Goal: Communication & Community: Ask a question

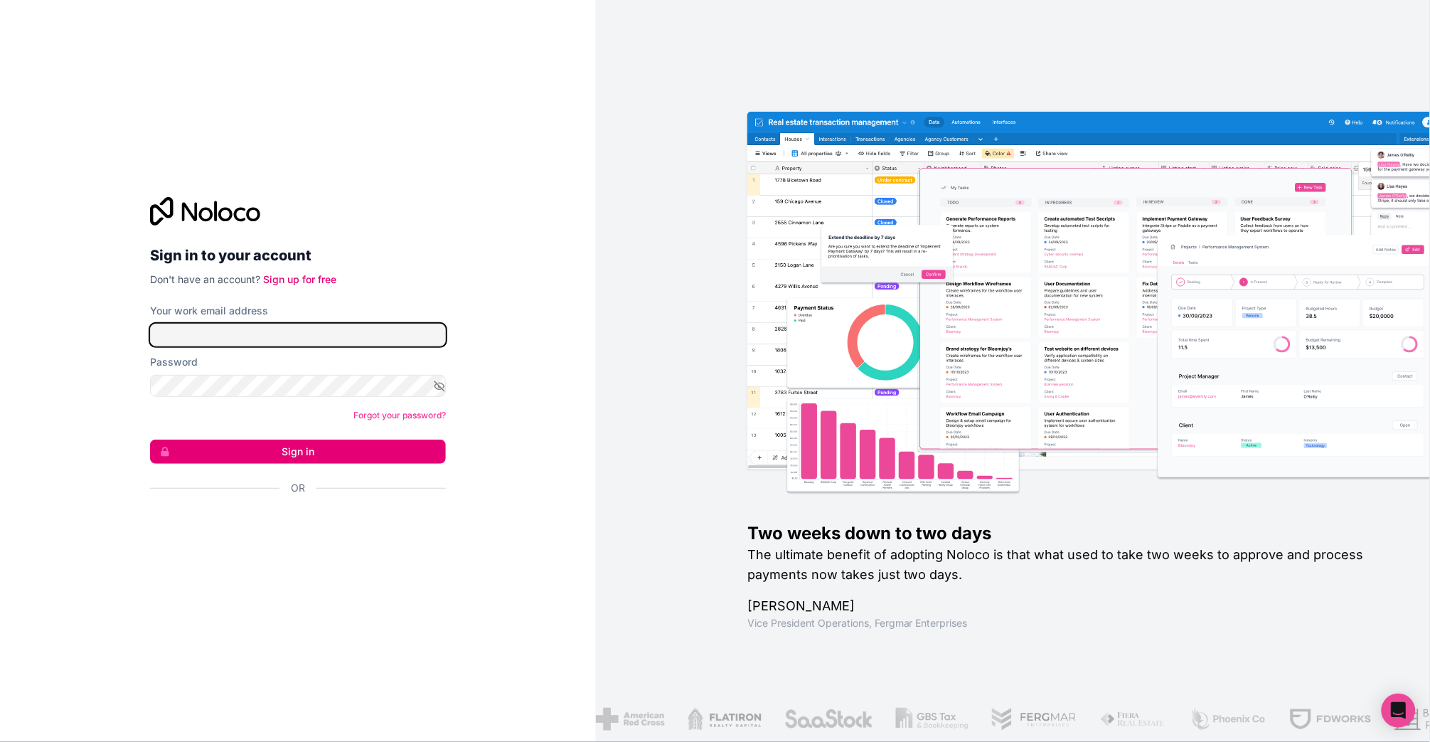
type input "[PERSON_NAME]"
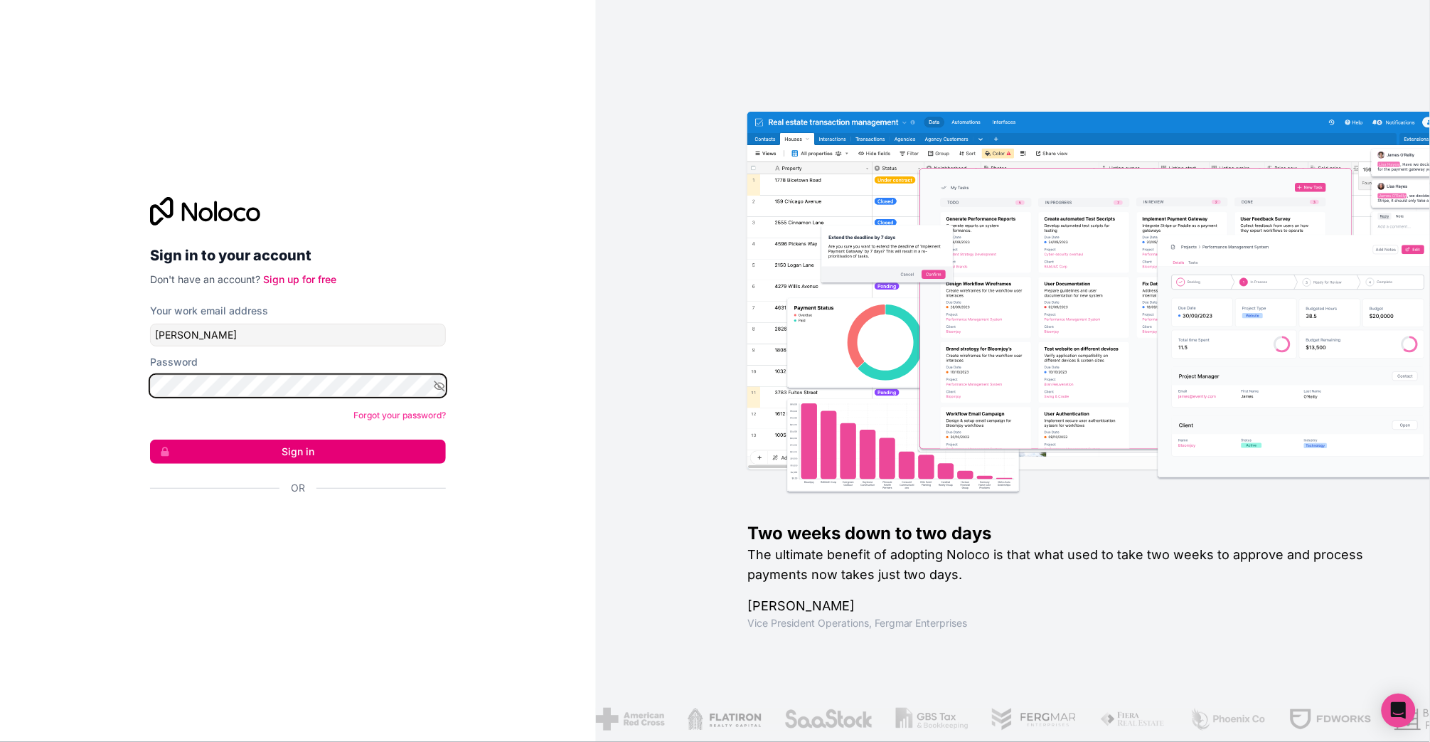
click at [298, 452] on button "Sign in" at bounding box center [298, 451] width 296 height 24
click at [353, 532] on div "Sign in with Google. Opens in new tab" at bounding box center [292, 525] width 284 height 31
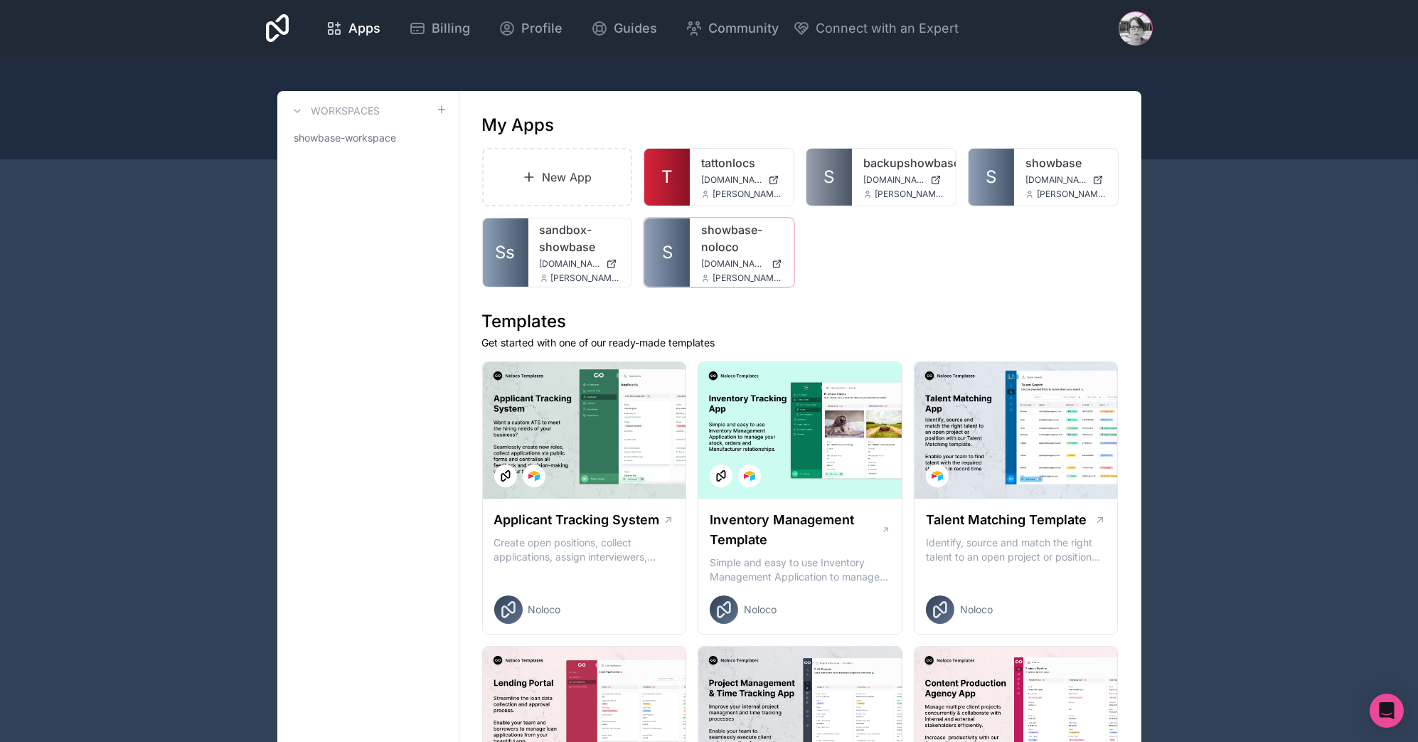
click at [730, 229] on link "showbase-noloco" at bounding box center [741, 238] width 81 height 34
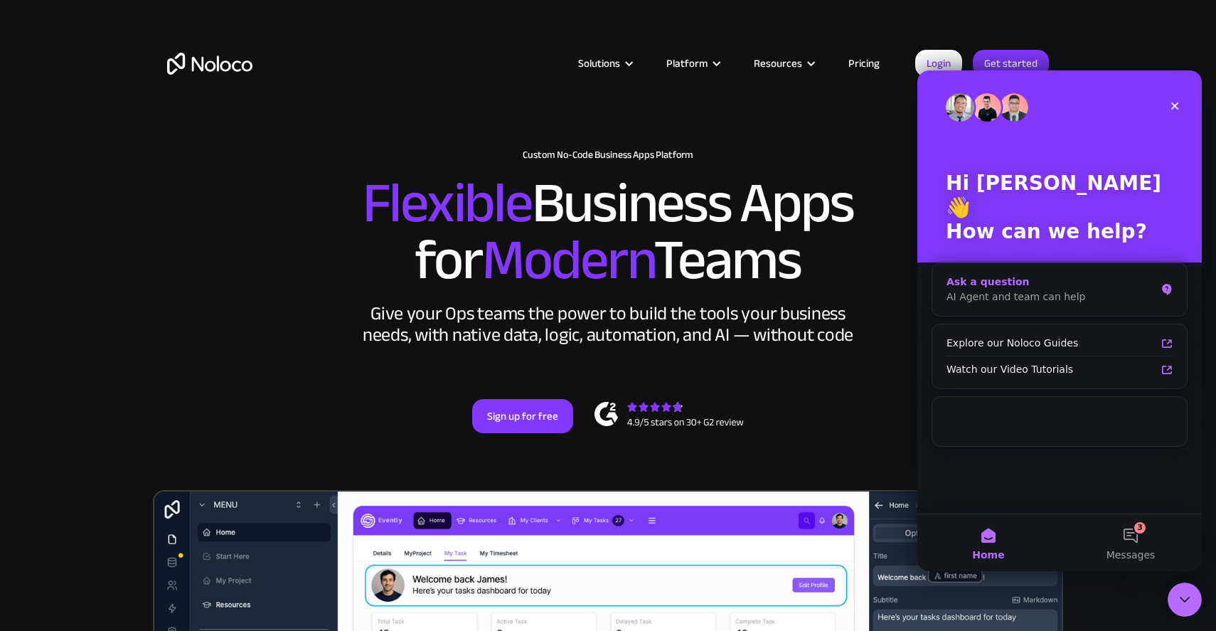
click at [1055, 263] on div "Ask a question AI Agent and team can help" at bounding box center [1059, 289] width 255 height 53
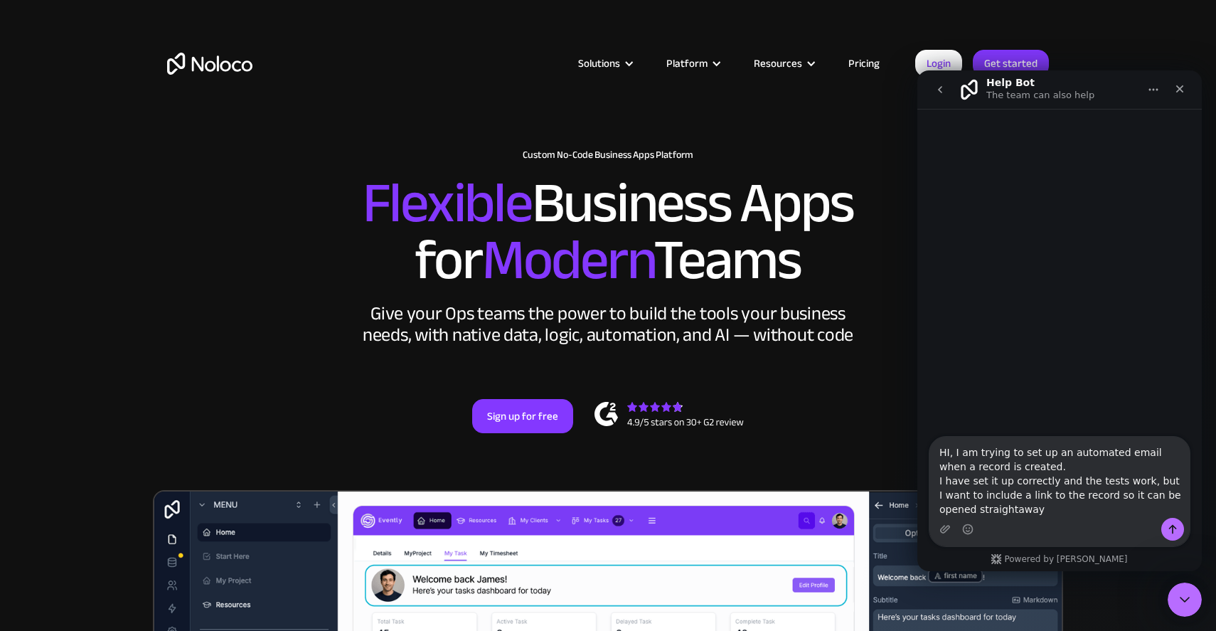
type textarea "HI, I am trying to set up an automated email when a record is created. I have s…"
click at [832, 4] on div "Solutions Use Cases Business Types Project Management Keep track of customers, …" at bounding box center [608, 52] width 1216 height 105
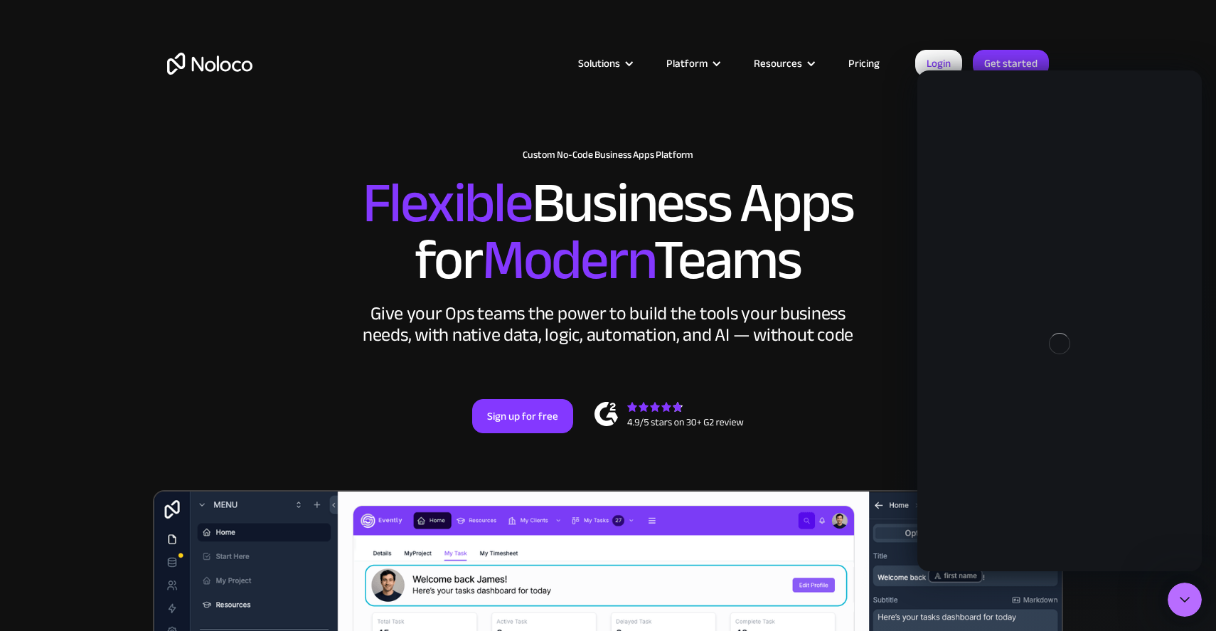
click at [1107, 316] on div "Intercom messenger" at bounding box center [1059, 343] width 284 height 455
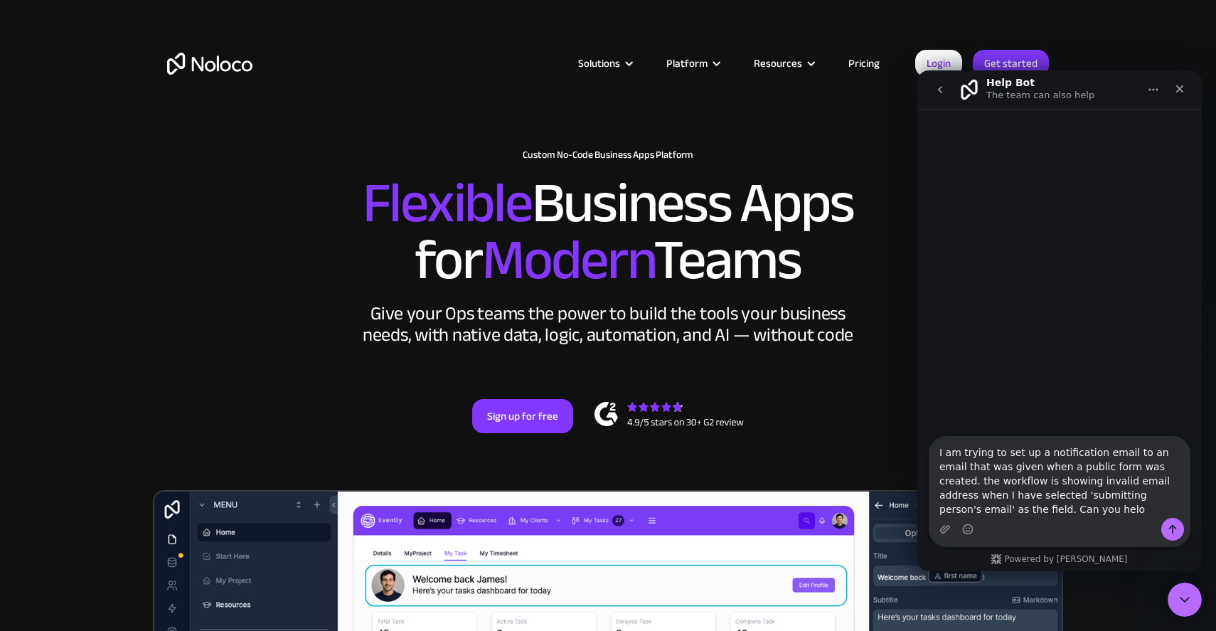
type textarea "I am trying to set up a notification email to an email that was given when a pu…"
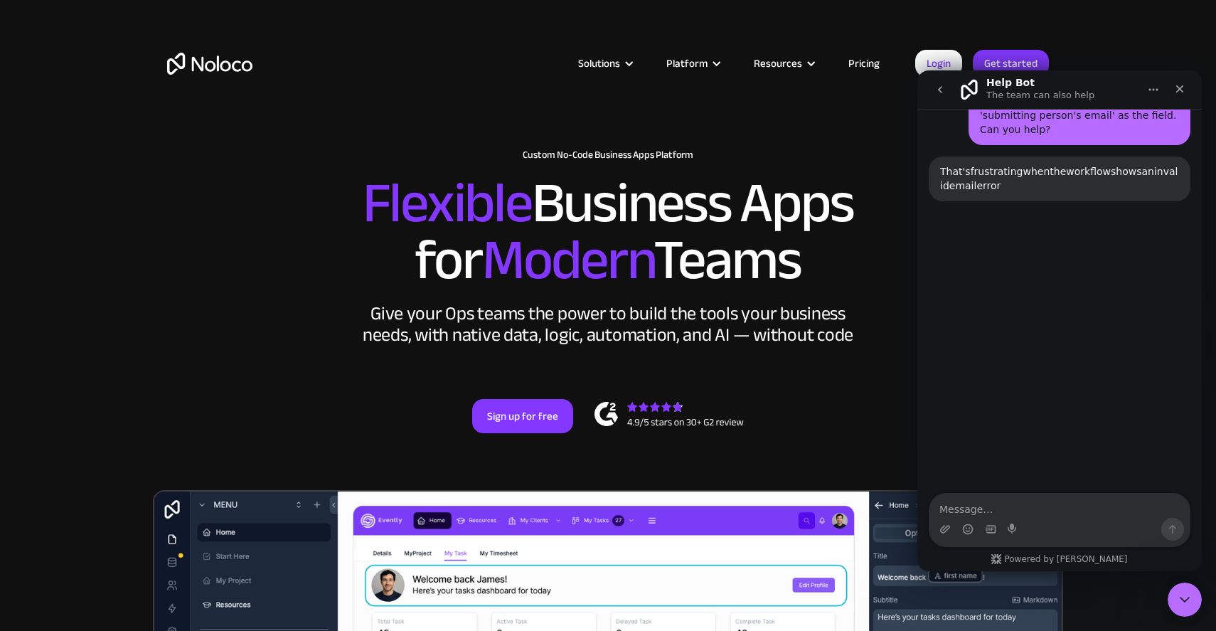
scroll to position [157, 0]
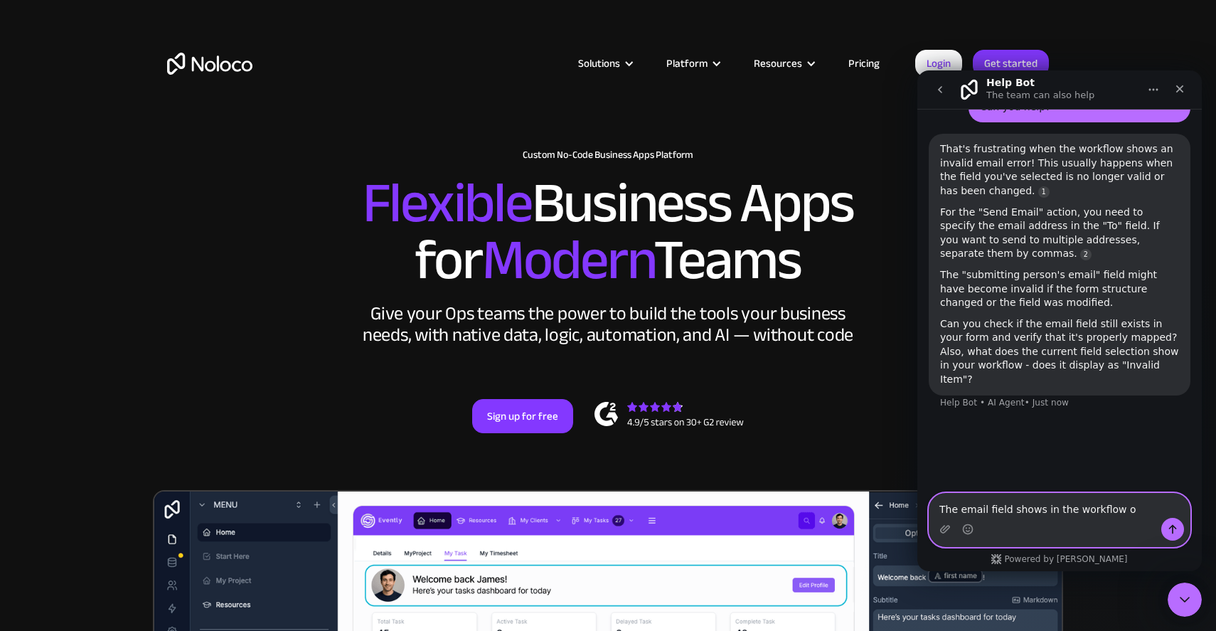
type textarea "The email field shows in the workflow ok"
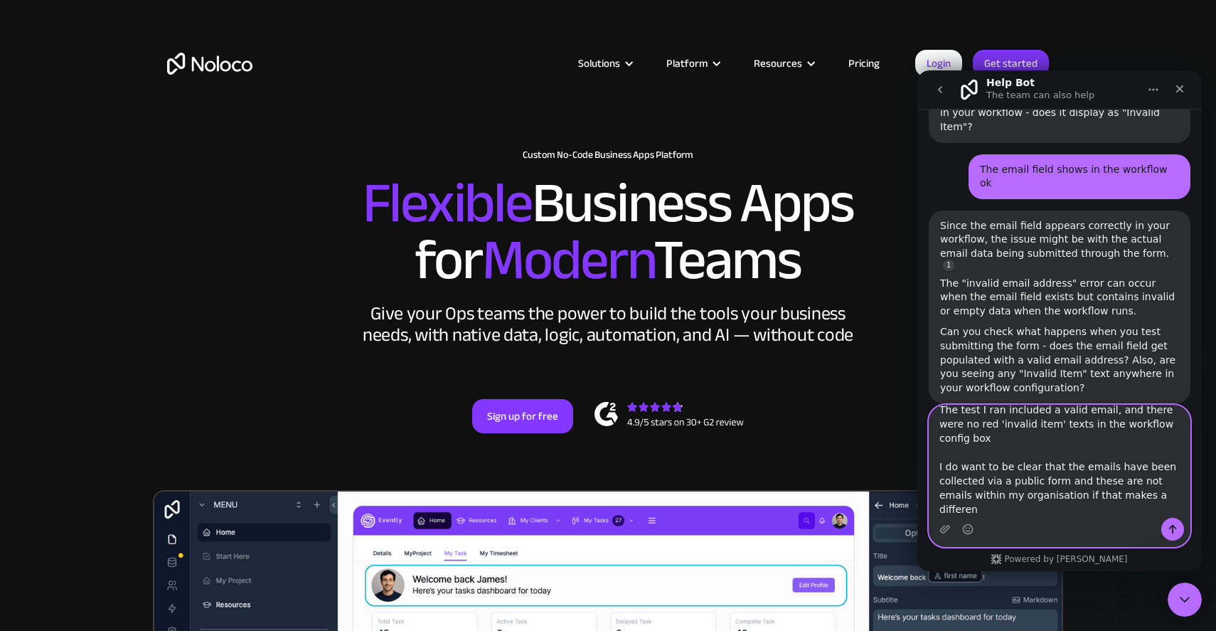
scroll to position [26, 0]
type textarea "The test I ran included a valid email, and there were no red 'invalid item' tex…"
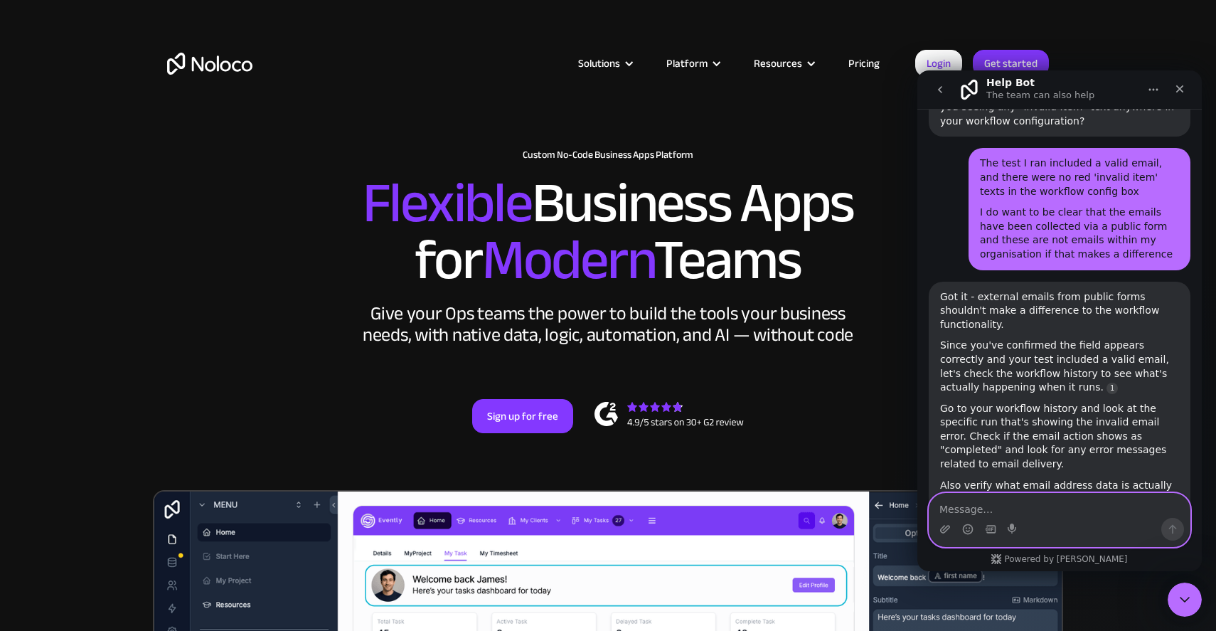
scroll to position [690, 0]
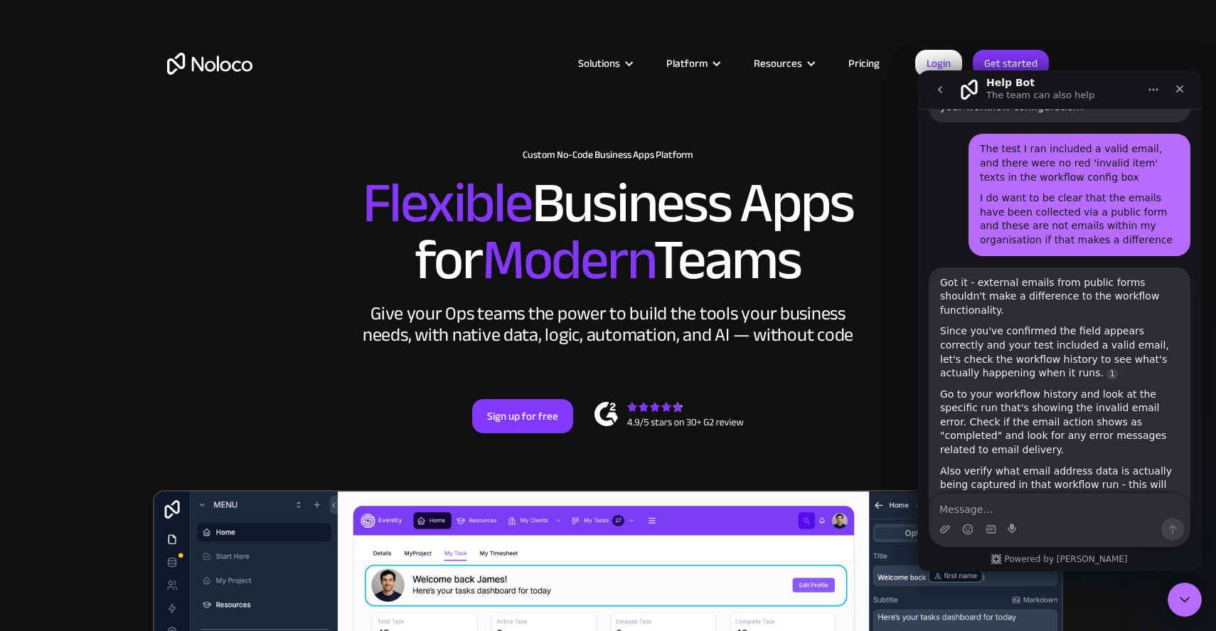
click at [395, 1] on div "Solutions Use Cases Business Types Project Management Keep track of customers, …" at bounding box center [608, 52] width 1216 height 105
click at [941, 529] on icon "Upload attachment" at bounding box center [945, 529] width 10 height 8
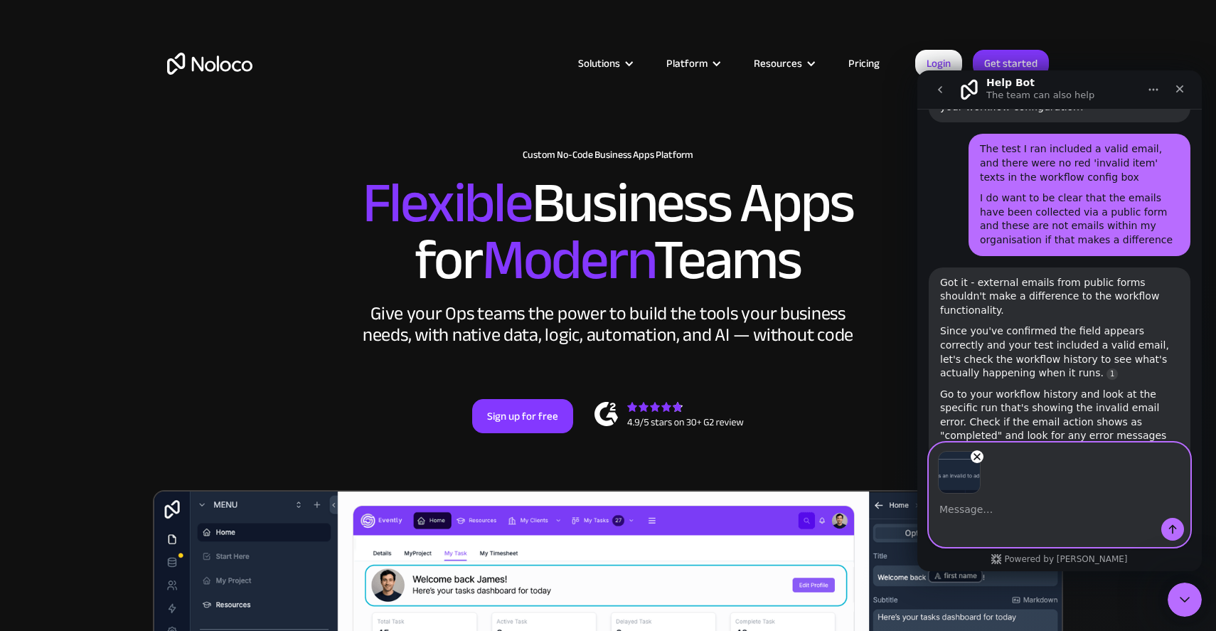
scroll to position [741, 0]
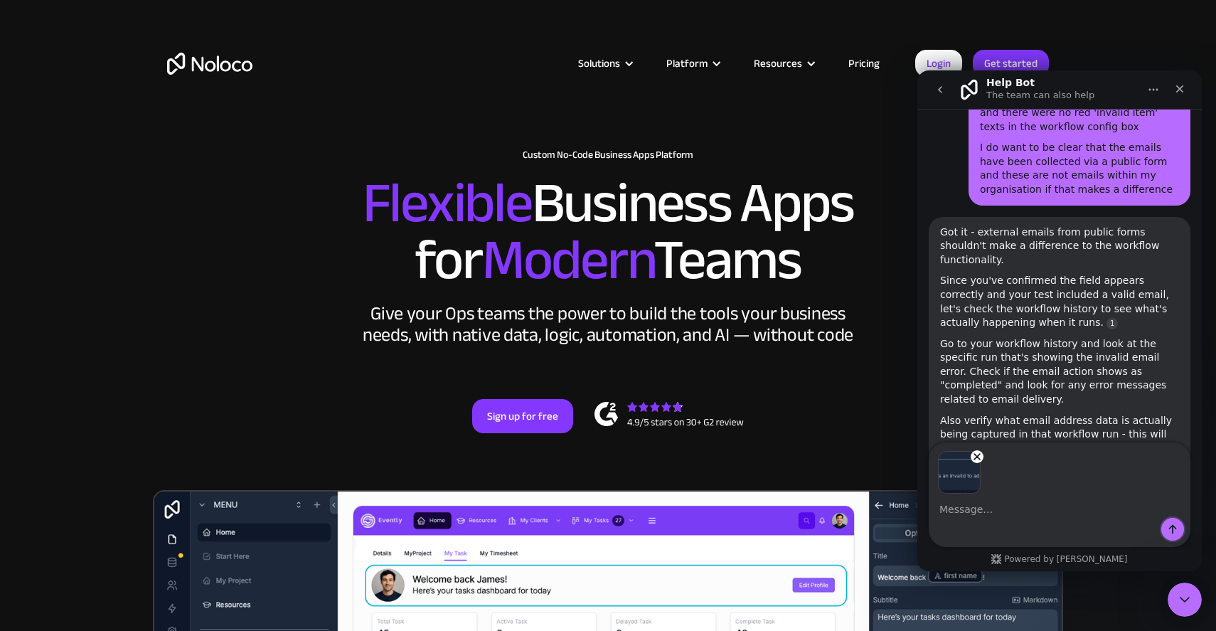
click at [1171, 521] on button "Send a message…" at bounding box center [1172, 529] width 23 height 23
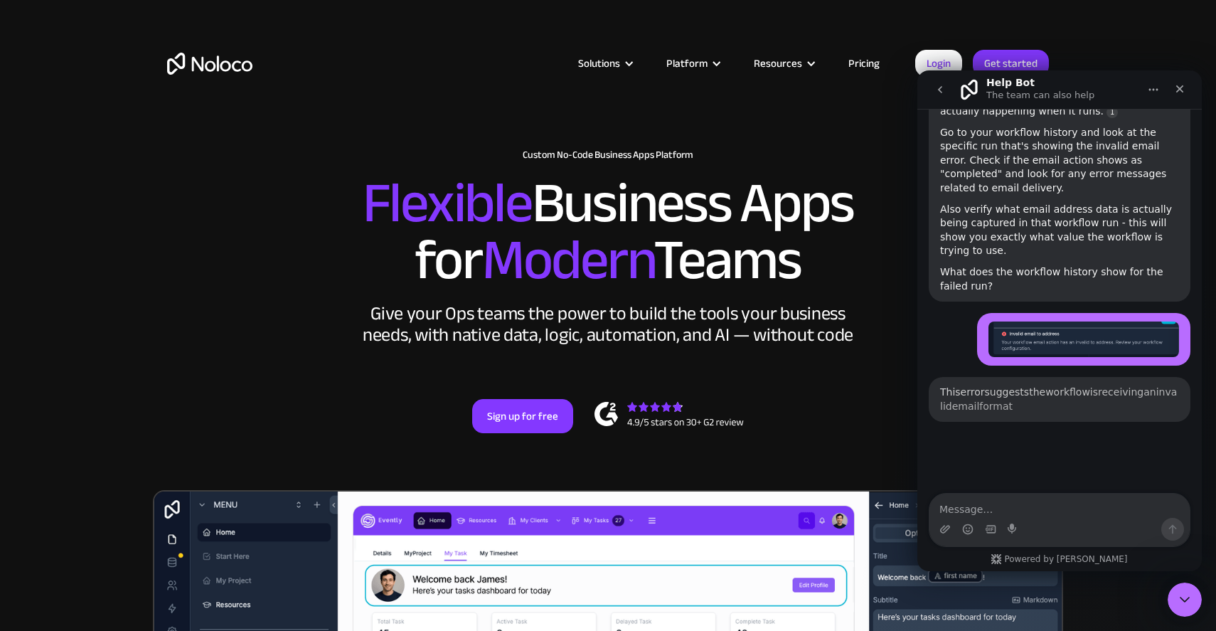
scroll to position [1060, 0]
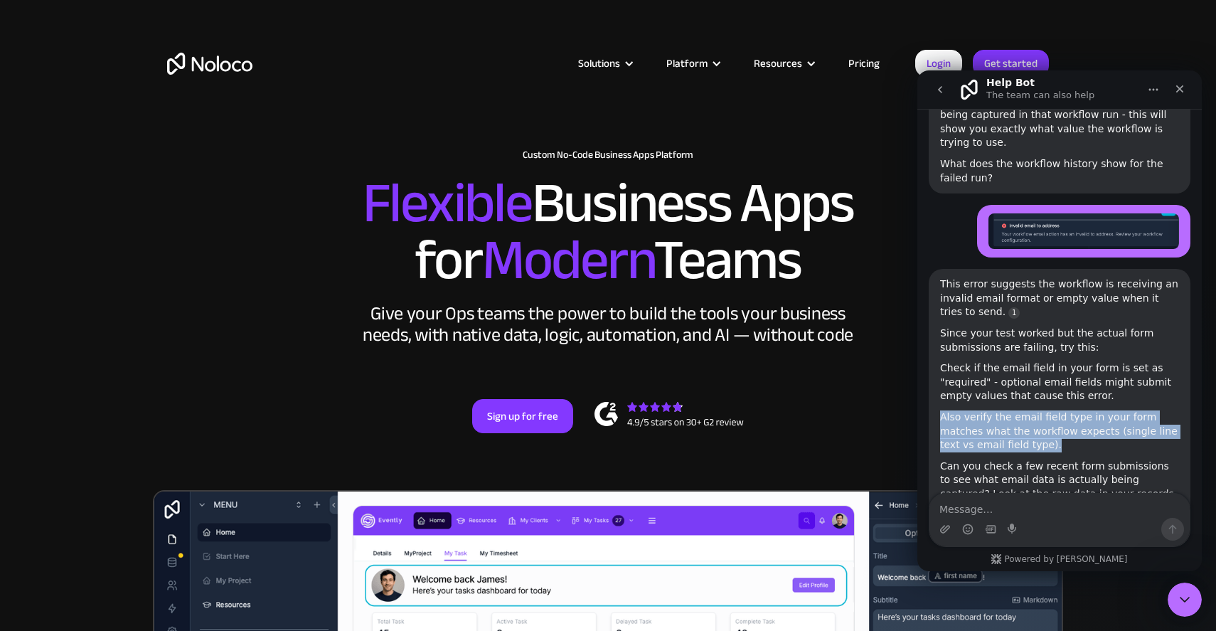
drag, startPoint x: 1118, startPoint y: 345, endPoint x: 1126, endPoint y: 294, distance: 51.2
click at [1126, 294] on div "This error suggests the workflow is receiving an invalid email format or empty …" at bounding box center [1059, 403] width 239 height 252
click at [1126, 361] on div "Check if the email field in your form is set as "required" - optional email fie…" at bounding box center [1059, 382] width 239 height 42
drag, startPoint x: 1126, startPoint y: 294, endPoint x: 1125, endPoint y: 341, distance: 46.9
click at [1125, 341] on div "This error suggests the workflow is receiving an invalid email format or empty …" at bounding box center [1059, 403] width 239 height 252
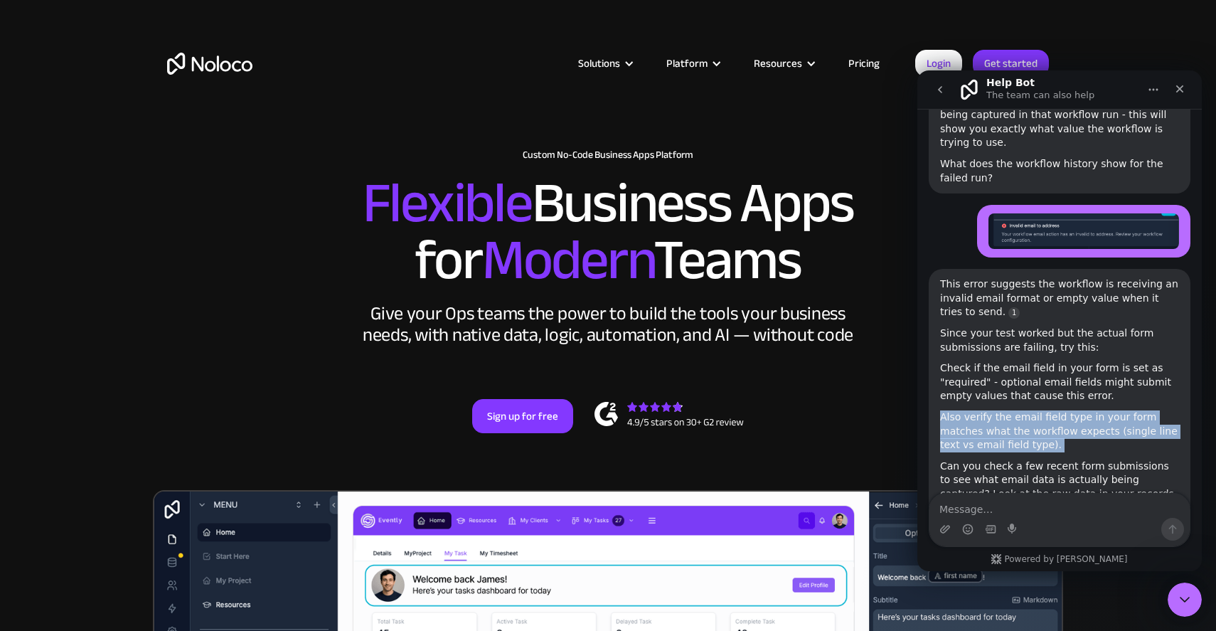
click at [1125, 410] on div "Also verify the email field type in your form matches what the workflow expects…" at bounding box center [1059, 431] width 239 height 42
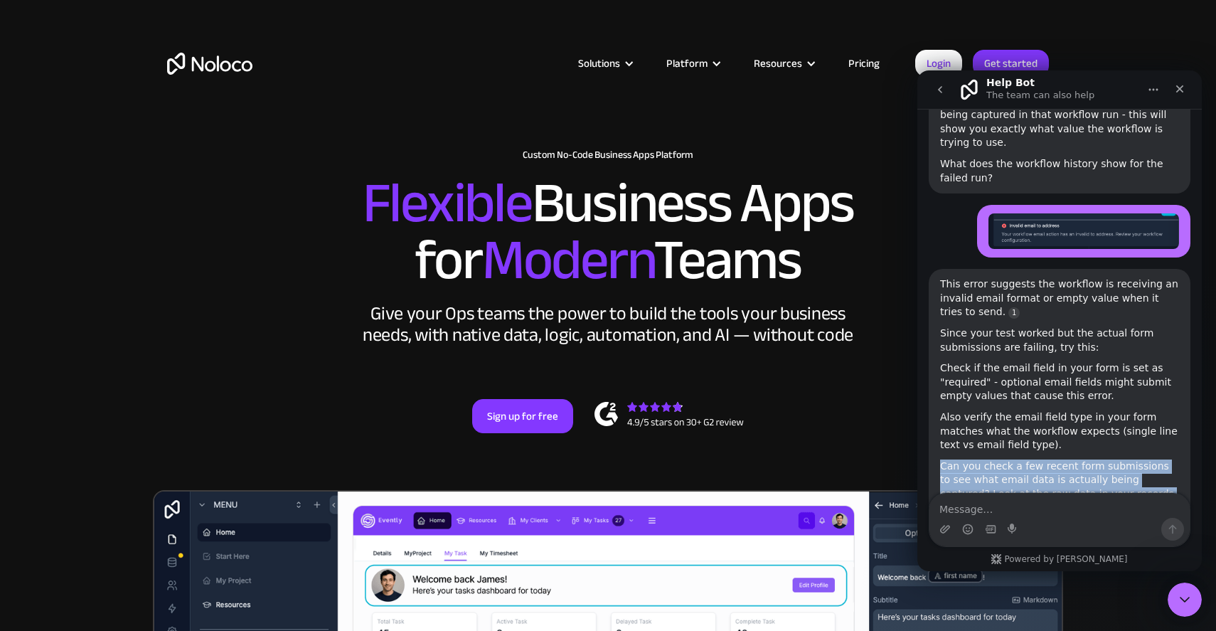
drag, startPoint x: 1125, startPoint y: 341, endPoint x: 1150, endPoint y: 404, distance: 67.1
click at [1150, 404] on div "This error suggests the workflow is receiving an invalid email format or empty …" at bounding box center [1059, 403] width 239 height 252
click at [1150, 459] on div "Can you check a few recent form submissions to see what email data is actually …" at bounding box center [1059, 494] width 239 height 70
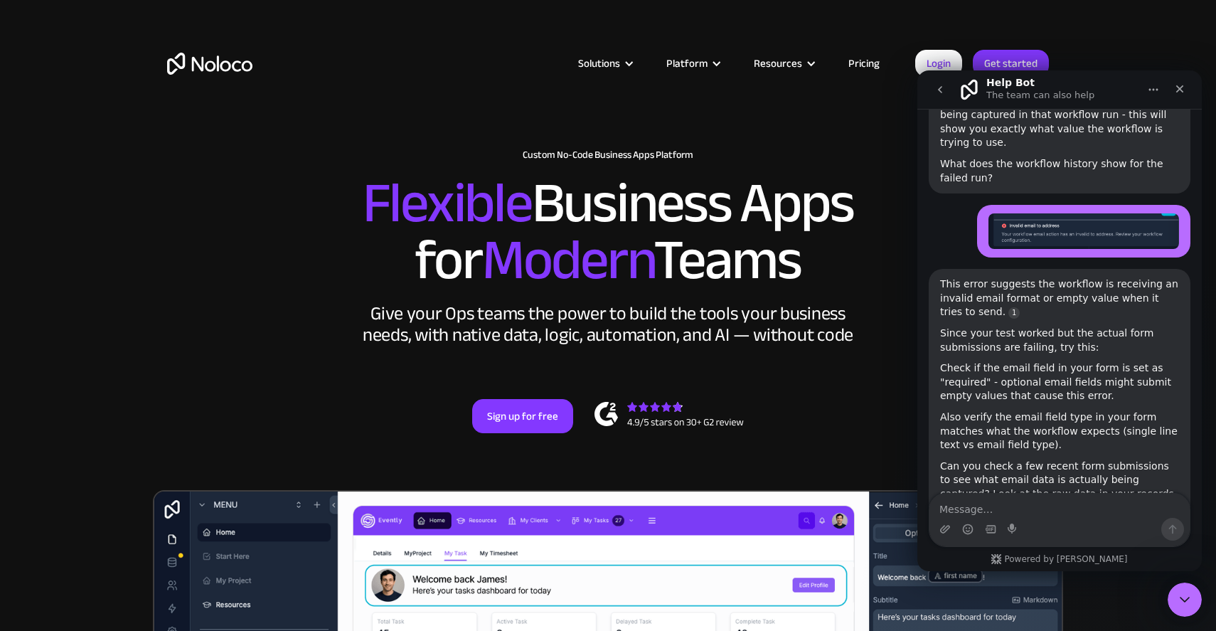
click at [129, 5] on div "Solutions Use Cases Business Types Project Management Keep track of customers, …" at bounding box center [608, 52] width 1216 height 105
